Goal: Browse casually

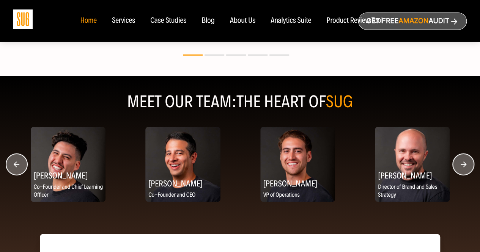
scroll to position [947, 0]
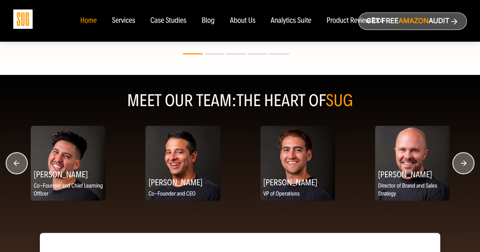
click at [469, 163] on circle "button" at bounding box center [462, 163] width 21 height 21
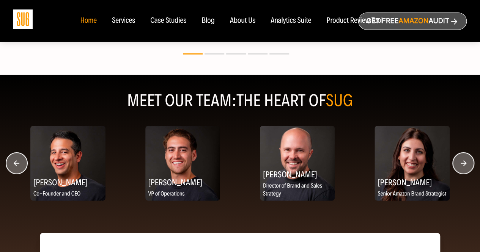
click at [469, 163] on circle "button" at bounding box center [462, 163] width 21 height 21
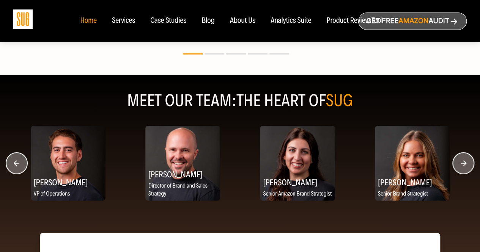
click at [469, 163] on circle "button" at bounding box center [462, 163] width 21 height 21
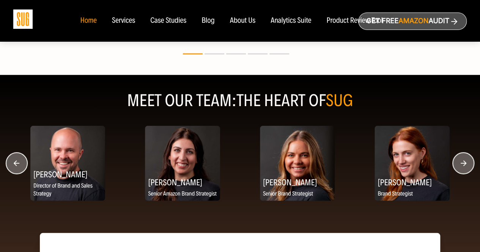
click at [452, 163] on circle "button" at bounding box center [462, 163] width 21 height 21
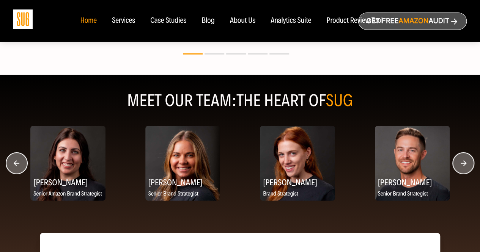
click at [452, 163] on circle "button" at bounding box center [462, 163] width 21 height 21
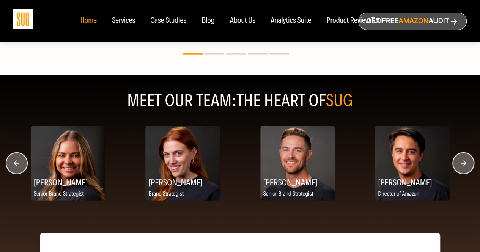
click at [452, 163] on circle "button" at bounding box center [462, 163] width 21 height 21
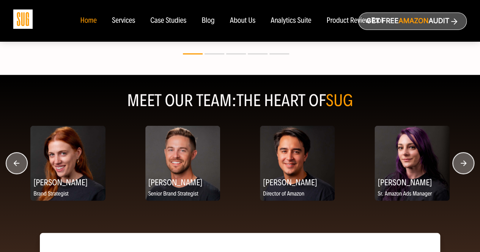
click at [452, 163] on circle "button" at bounding box center [462, 163] width 21 height 21
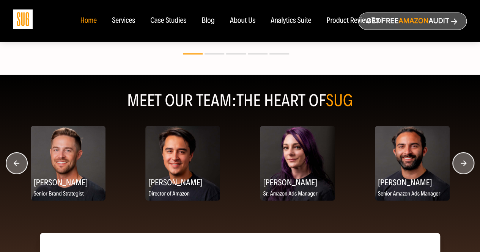
click at [452, 163] on circle "button" at bounding box center [462, 163] width 21 height 21
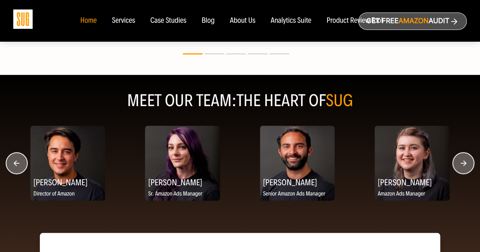
click at [452, 163] on circle "button" at bounding box center [462, 163] width 21 height 21
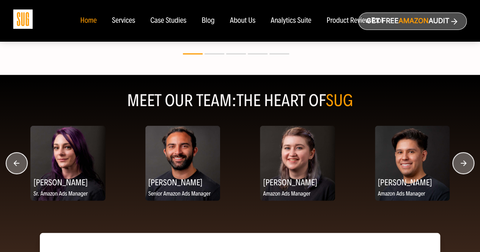
click at [452, 163] on circle "button" at bounding box center [462, 163] width 21 height 21
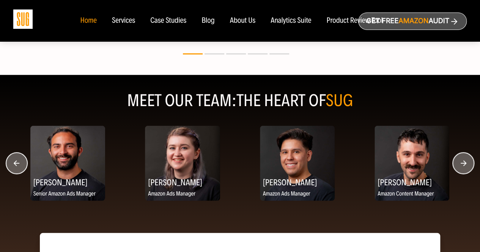
click at [452, 163] on circle "button" at bounding box center [462, 163] width 21 height 21
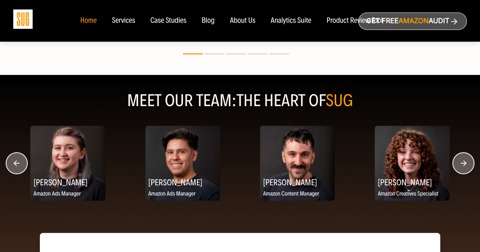
click at [460, 160] on circle "button" at bounding box center [462, 163] width 21 height 21
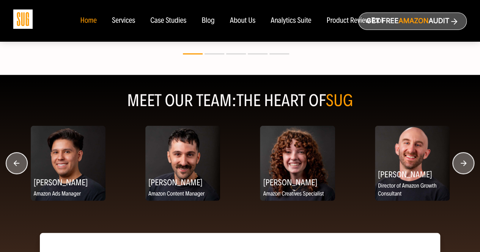
click at [460, 160] on circle "button" at bounding box center [462, 163] width 21 height 21
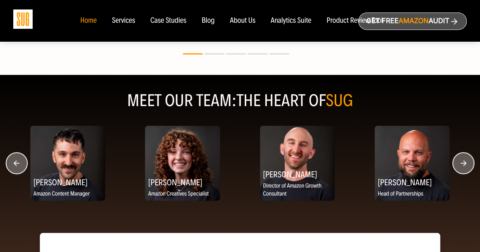
click at [460, 160] on circle "button" at bounding box center [462, 163] width 21 height 21
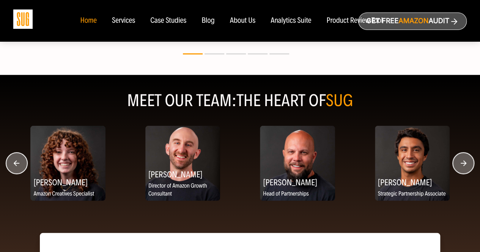
click at [460, 160] on circle "button" at bounding box center [462, 163] width 21 height 21
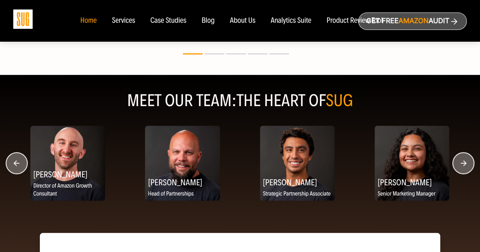
click at [16, 166] on circle "button" at bounding box center [16, 163] width 21 height 21
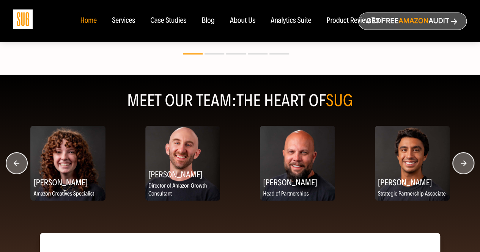
click at [16, 166] on circle "button" at bounding box center [16, 163] width 21 height 21
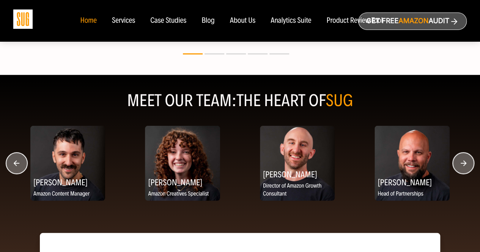
click at [16, 166] on circle "button" at bounding box center [16, 163] width 21 height 21
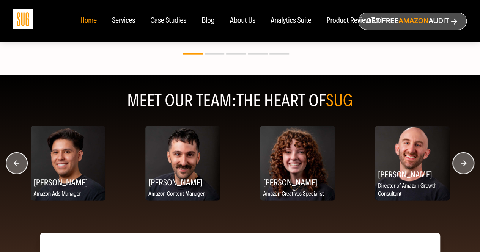
click at [16, 166] on circle "button" at bounding box center [16, 163] width 21 height 21
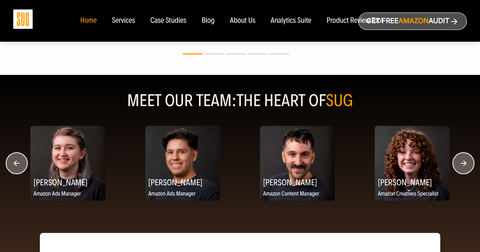
click at [16, 166] on circle "button" at bounding box center [16, 163] width 21 height 21
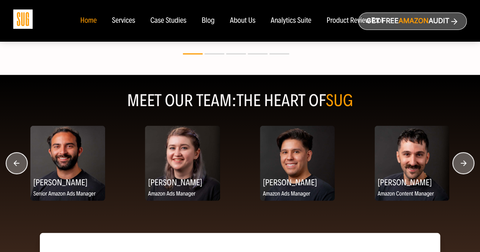
click at [16, 166] on circle "button" at bounding box center [16, 163] width 21 height 21
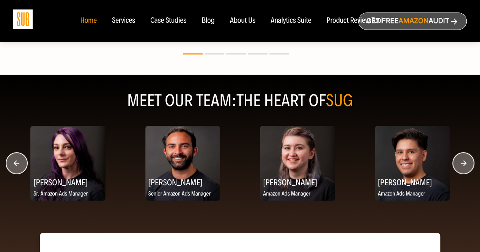
click at [16, 166] on circle "button" at bounding box center [16, 163] width 21 height 21
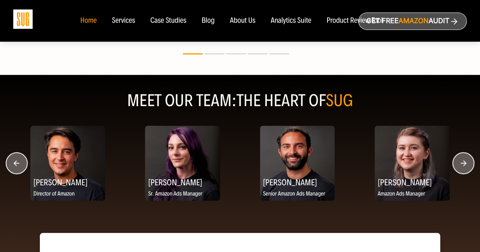
click at [16, 166] on circle "button" at bounding box center [16, 163] width 21 height 21
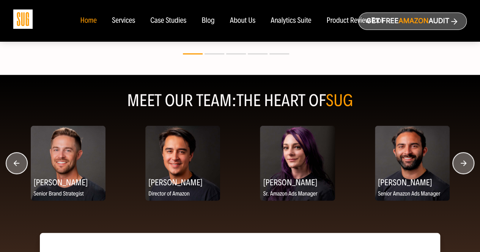
click at [16, 166] on circle "button" at bounding box center [16, 163] width 21 height 21
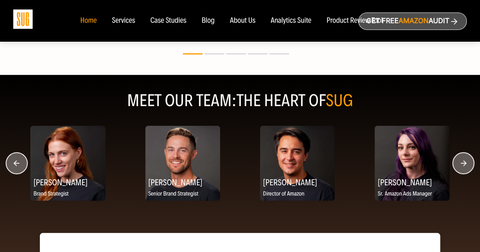
click at [16, 166] on circle "button" at bounding box center [16, 163] width 21 height 21
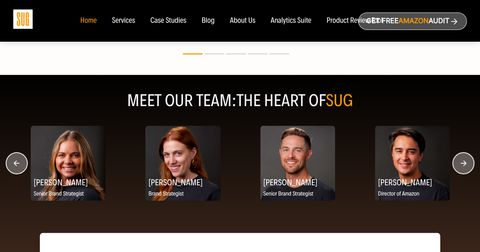
click at [16, 166] on circle "button" at bounding box center [16, 163] width 21 height 21
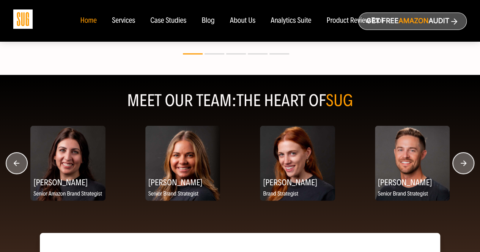
click at [16, 166] on circle "button" at bounding box center [16, 163] width 21 height 21
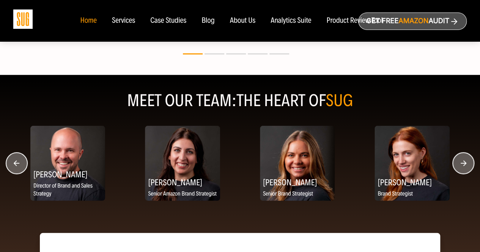
click at [16, 166] on circle "button" at bounding box center [16, 163] width 21 height 21
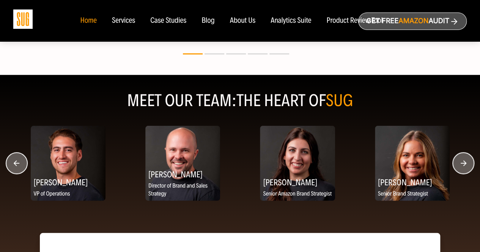
click at [16, 166] on circle "button" at bounding box center [16, 163] width 21 height 21
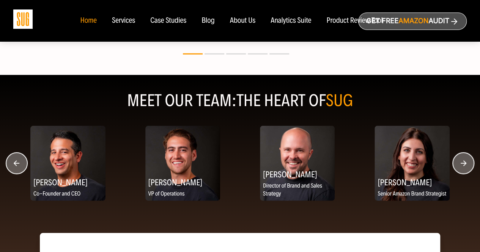
click at [16, 166] on circle "button" at bounding box center [16, 163] width 21 height 21
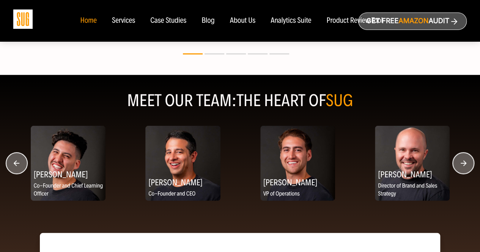
click at [16, 166] on circle "button" at bounding box center [16, 163] width 21 height 21
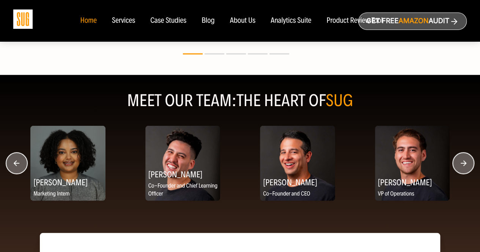
click at [16, 166] on circle "button" at bounding box center [16, 163] width 21 height 21
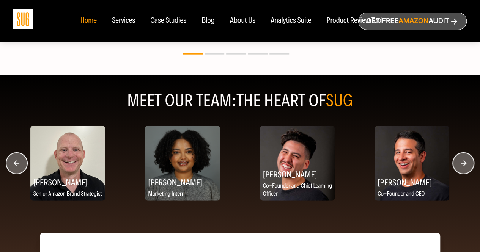
click at [16, 166] on circle "button" at bounding box center [16, 163] width 21 height 21
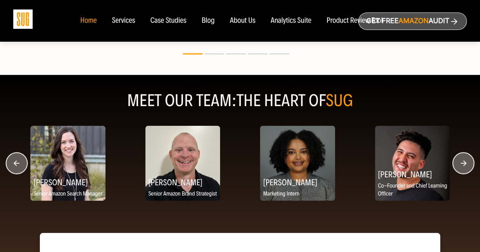
click at [16, 166] on circle "button" at bounding box center [16, 163] width 21 height 21
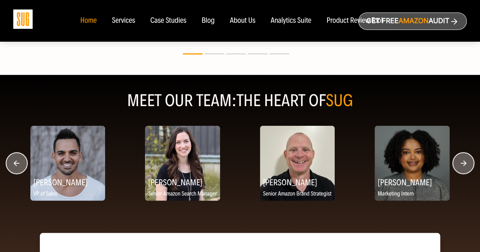
click at [16, 166] on circle "button" at bounding box center [16, 163] width 21 height 21
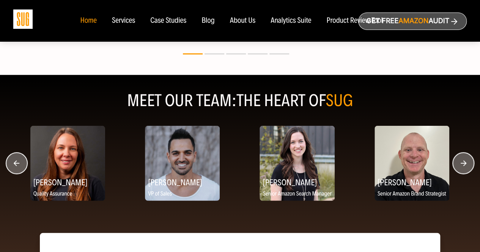
click at [16, 166] on circle "button" at bounding box center [16, 163] width 21 height 21
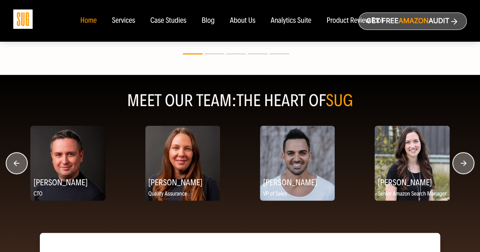
click at [16, 166] on circle "button" at bounding box center [16, 163] width 21 height 21
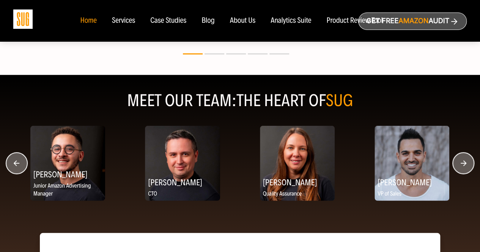
click at [16, 166] on circle "button" at bounding box center [16, 163] width 21 height 21
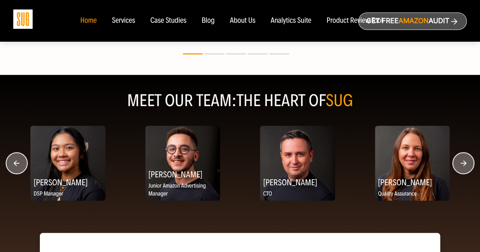
click at [16, 166] on circle "button" at bounding box center [16, 163] width 21 height 21
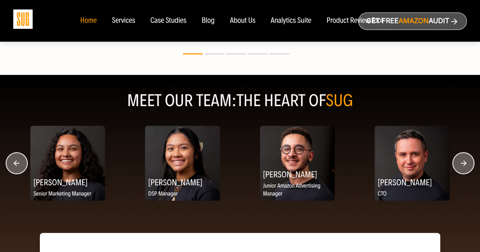
click at [16, 166] on circle "button" at bounding box center [16, 163] width 21 height 21
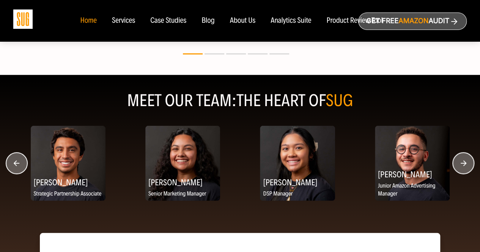
click at [16, 166] on circle "button" at bounding box center [16, 163] width 21 height 21
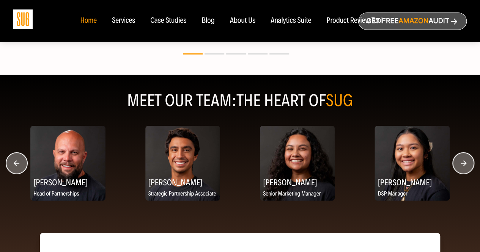
click at [16, 166] on circle "button" at bounding box center [16, 163] width 21 height 21
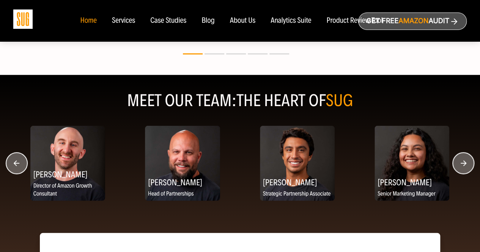
click at [16, 166] on circle "button" at bounding box center [16, 163] width 21 height 21
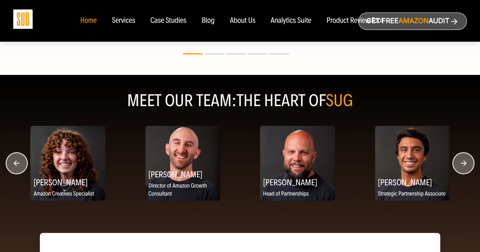
click at [16, 166] on circle "button" at bounding box center [16, 163] width 21 height 21
